Goal: Task Accomplishment & Management: Manage account settings

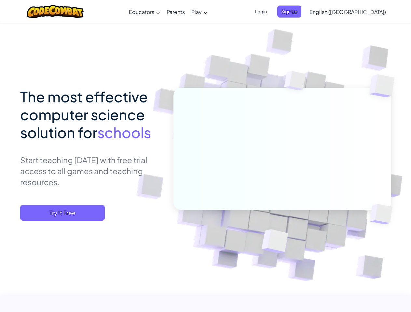
click at [271, 11] on span "Login" at bounding box center [261, 12] width 20 height 12
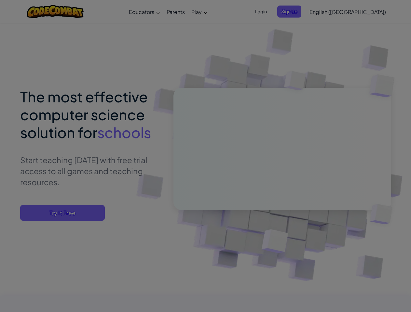
click at [0, 0] on input "Email or Username :" at bounding box center [0, 0] width 0 height 0
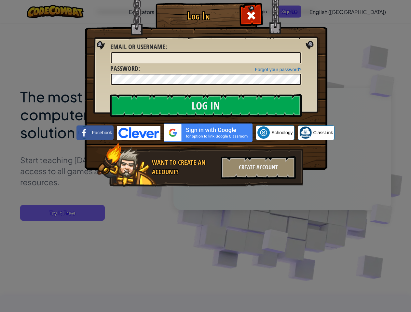
click at [329, 11] on div "Log In Unknown Error Email or Username : Forgot your password? Password : Log I…" at bounding box center [205, 156] width 411 height 312
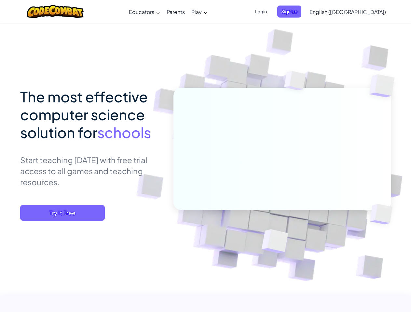
click at [364, 12] on span "English ([GEOGRAPHIC_DATA])" at bounding box center [348, 11] width 76 height 7
click at [62, 213] on span "Try It Free" at bounding box center [62, 213] width 85 height 16
